Goal: Check status: Check status

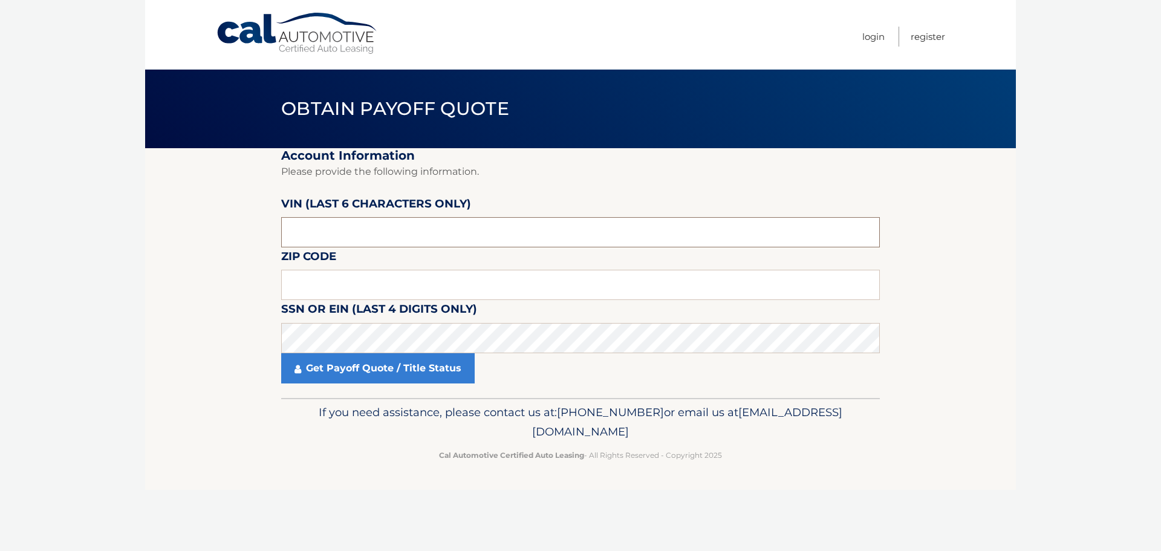
click at [334, 228] on input "text" at bounding box center [580, 232] width 599 height 30
type input "710011"
type input "11040"
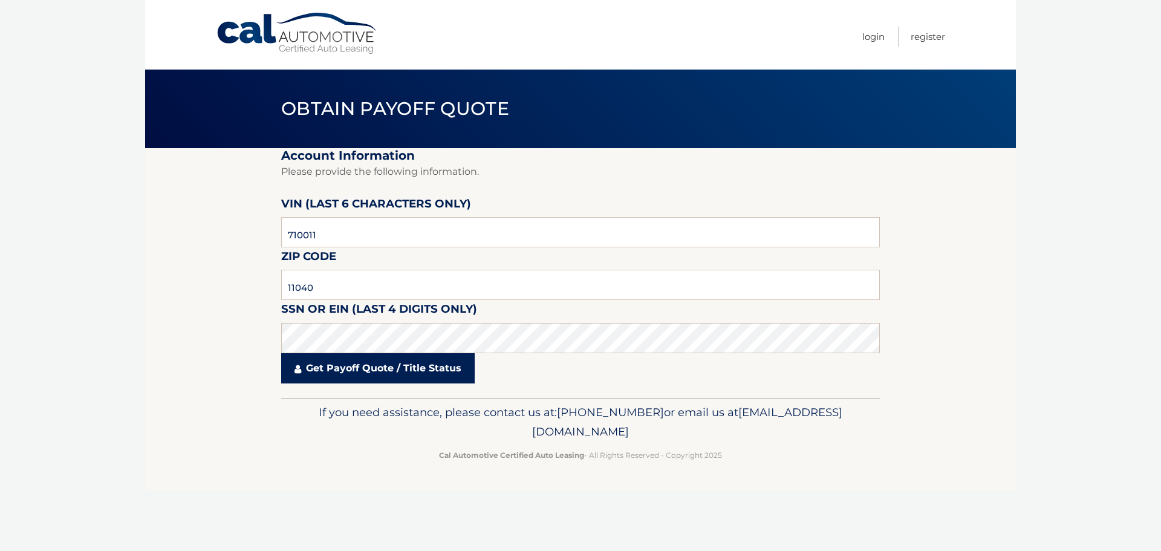
click at [365, 369] on link "Get Payoff Quote / Title Status" at bounding box center [378, 368] width 194 height 30
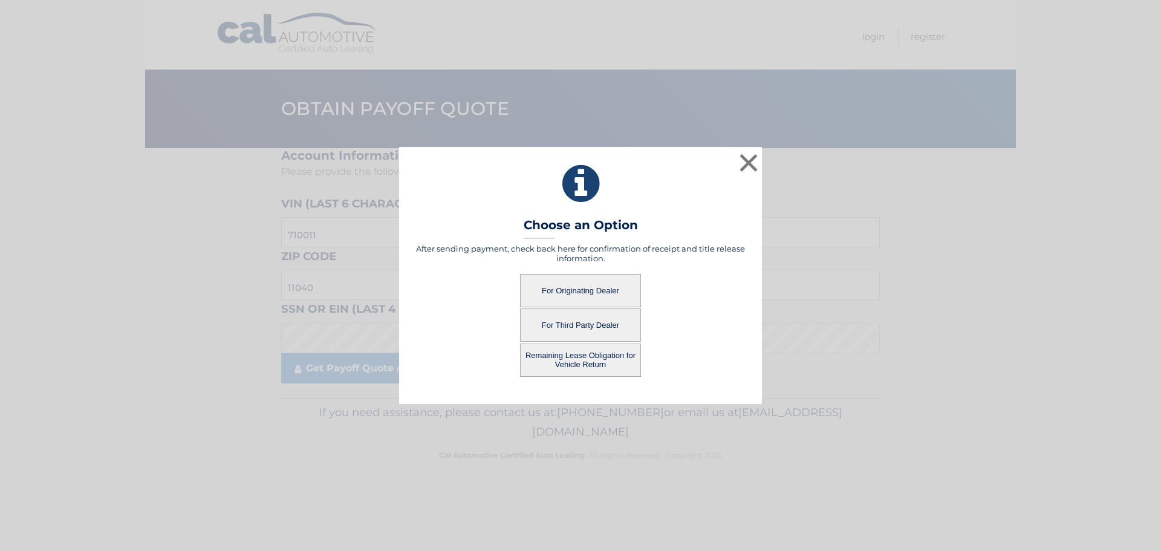
click at [578, 292] on button "For Originating Dealer" at bounding box center [580, 290] width 121 height 33
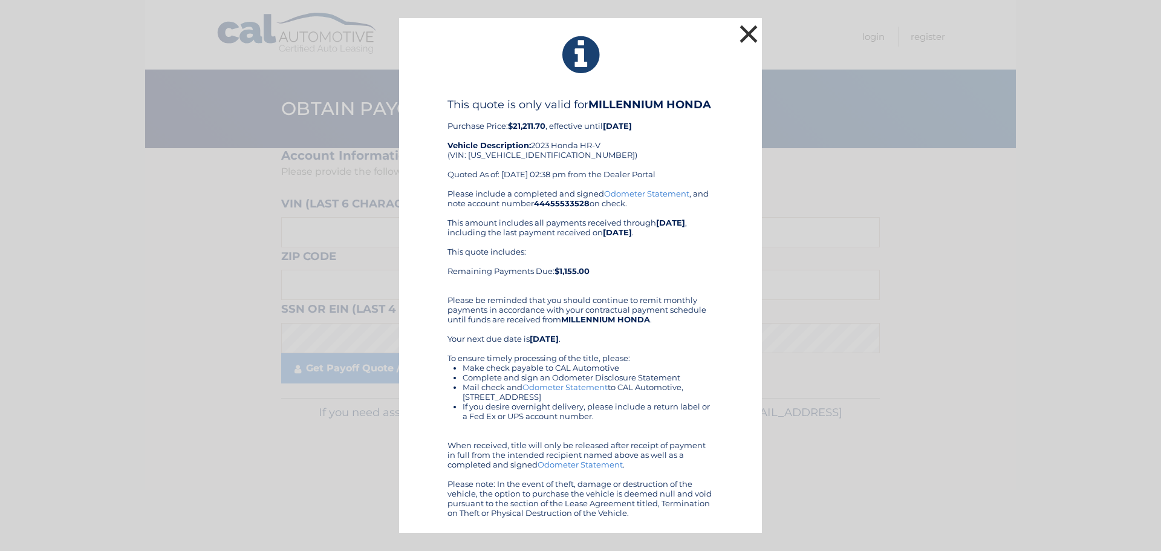
click at [749, 34] on button "×" at bounding box center [749, 34] width 24 height 24
